Goal: Contribute content: Contribute content

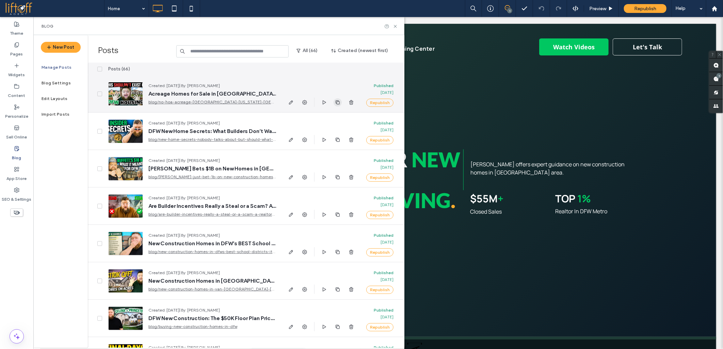
click at [338, 103] on icon "button" at bounding box center [337, 102] width 5 height 5
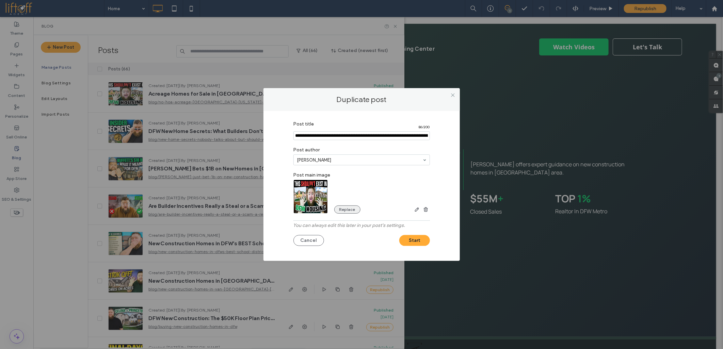
click at [335, 208] on button "Replace" at bounding box center [347, 210] width 26 height 8
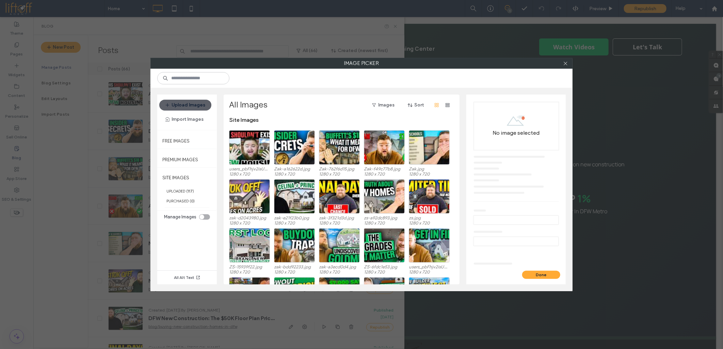
click at [159, 107] on div "Upload Images Import Images" at bounding box center [187, 112] width 60 height 35
click at [163, 106] on button "Upload Images" at bounding box center [185, 105] width 52 height 11
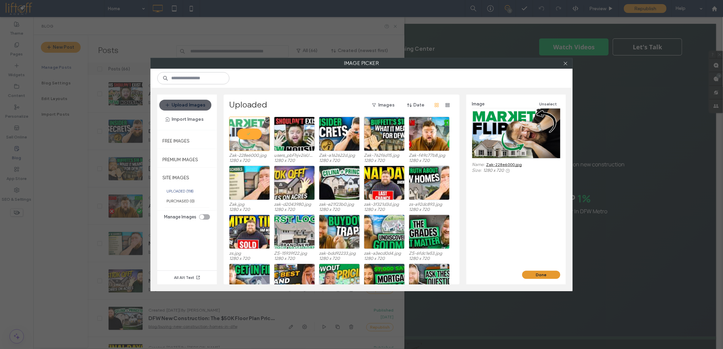
click at [536, 271] on button "Done" at bounding box center [541, 275] width 38 height 8
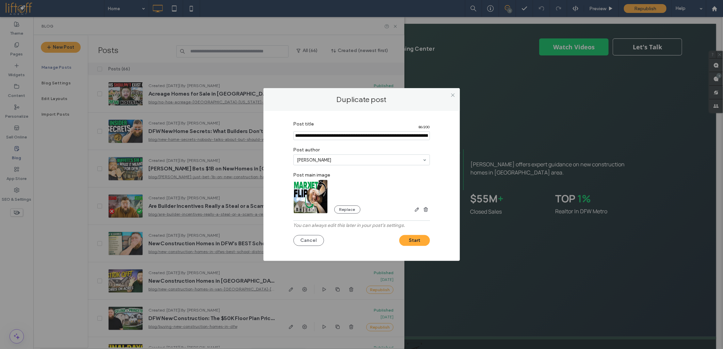
click at [340, 134] on input "Post title" at bounding box center [361, 135] width 136 height 9
paste input "**********"
type input "**********"
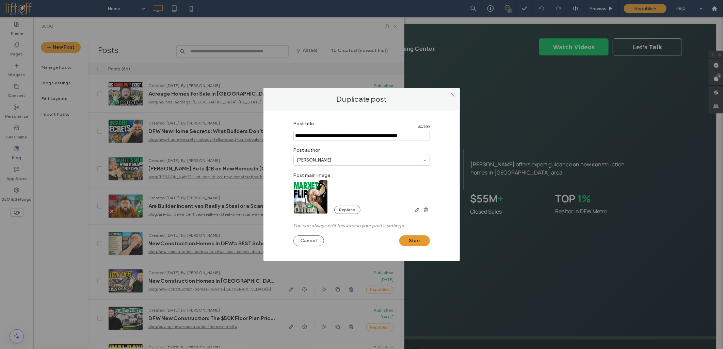
click at [408, 241] on button "Start" at bounding box center [414, 241] width 31 height 11
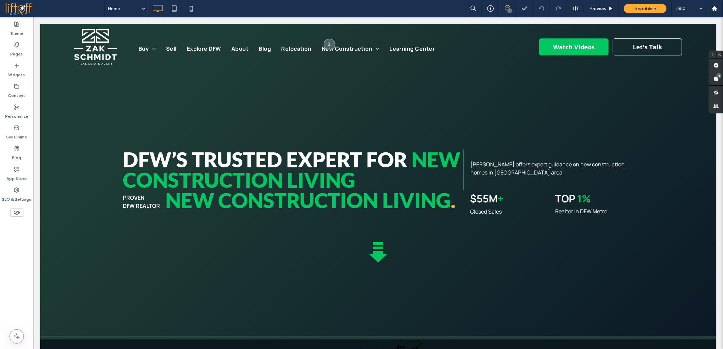
click at [179, 273] on div at bounding box center [361, 174] width 723 height 349
click at [232, 284] on div at bounding box center [361, 174] width 723 height 349
drag, startPoint x: 321, startPoint y: 290, endPoint x: 271, endPoint y: 297, distance: 50.4
click at [320, 291] on div at bounding box center [361, 174] width 723 height 349
click at [104, 286] on div at bounding box center [361, 174] width 723 height 349
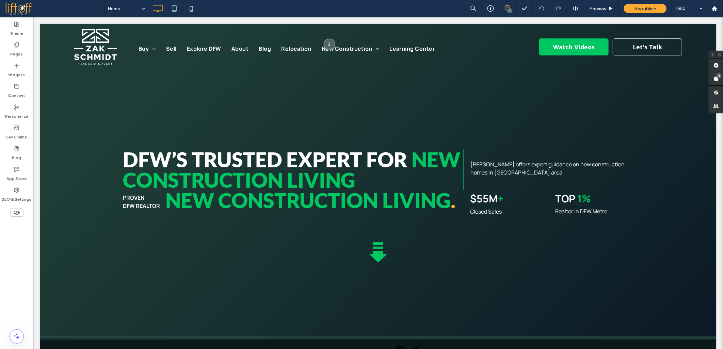
click at [84, 264] on div at bounding box center [361, 174] width 723 height 349
drag, startPoint x: 84, startPoint y: 264, endPoint x: 65, endPoint y: 292, distance: 33.7
click at [81, 264] on div at bounding box center [361, 174] width 723 height 349
click at [65, 292] on div at bounding box center [361, 174] width 723 height 349
click at [63, 263] on div at bounding box center [361, 174] width 723 height 349
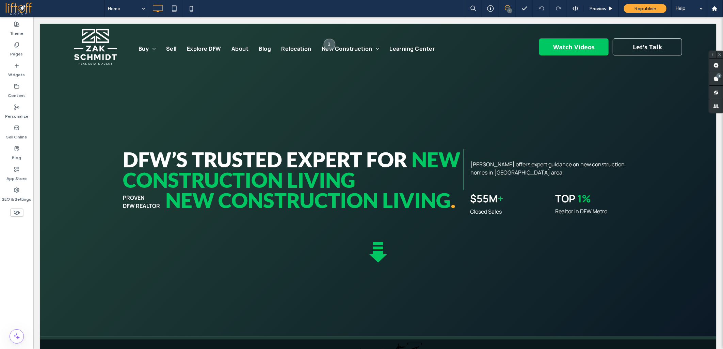
click at [63, 274] on div at bounding box center [361, 174] width 723 height 349
click at [67, 265] on div at bounding box center [361, 174] width 723 height 349
click at [71, 280] on div at bounding box center [361, 174] width 723 height 349
click at [72, 275] on div at bounding box center [361, 174] width 723 height 349
click at [72, 283] on div at bounding box center [361, 174] width 723 height 349
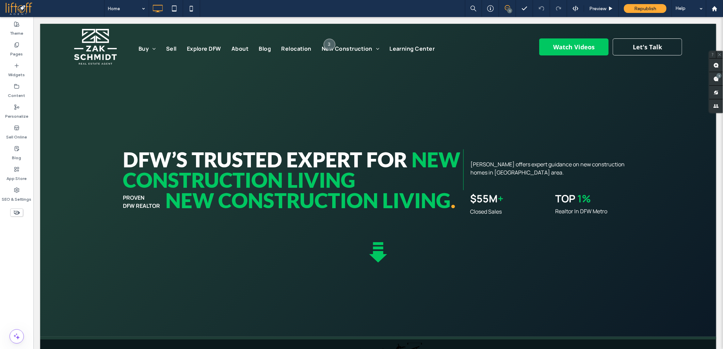
click at [96, 257] on div at bounding box center [361, 174] width 723 height 349
click at [158, 267] on div at bounding box center [361, 174] width 723 height 349
click at [94, 266] on div at bounding box center [361, 174] width 723 height 349
click at [79, 280] on div at bounding box center [361, 174] width 723 height 349
click at [70, 336] on div at bounding box center [361, 174] width 723 height 349
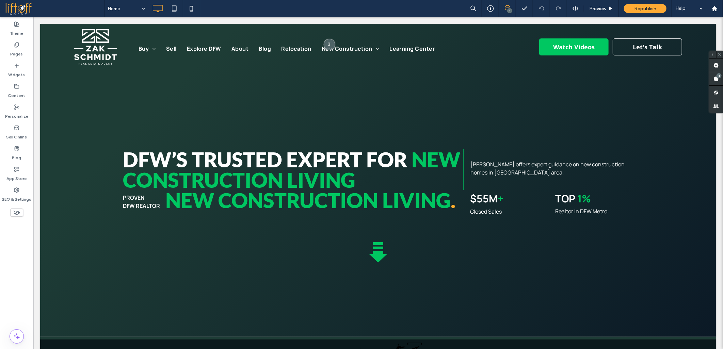
click at [70, 308] on div at bounding box center [361, 174] width 723 height 349
click at [71, 324] on div at bounding box center [361, 174] width 723 height 349
click at [73, 315] on div at bounding box center [361, 174] width 723 height 349
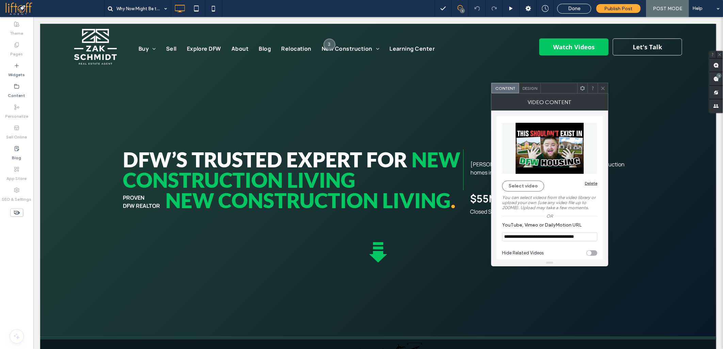
click at [513, 240] on input "**********" at bounding box center [549, 236] width 95 height 9
paste input "**"
type input "**********"
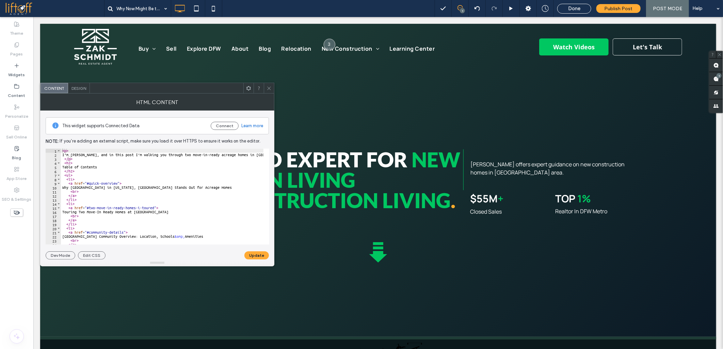
click at [180, 176] on div "< p > I’m [PERSON_NAME], and in this post I’m walking you through two move-in-r…" at bounding box center [683, 198] width 1245 height 98
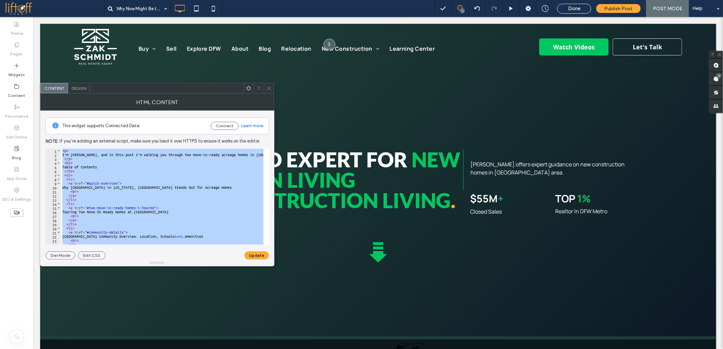
paste textarea "**********"
type textarea "**********"
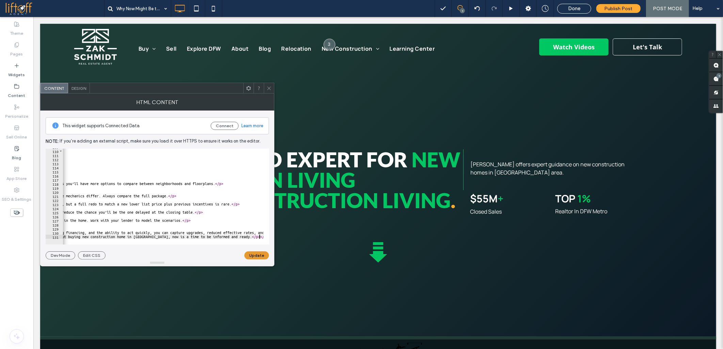
click at [247, 253] on button "Update" at bounding box center [256, 256] width 25 height 8
click at [270, 94] on div "HTML Content" at bounding box center [157, 102] width 234 height 17
click icon
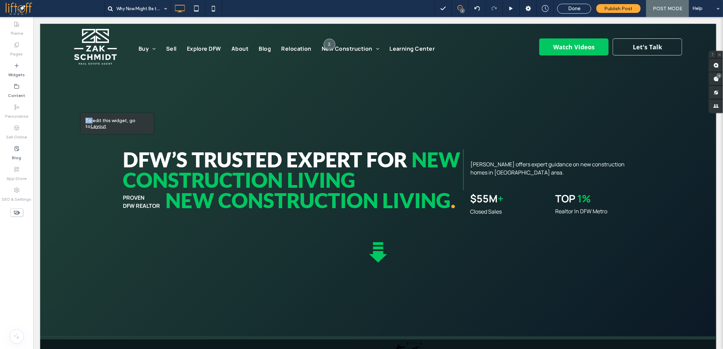
click div "To edit this widget, go to Layout"
